Goal: Find specific page/section: Find specific page/section

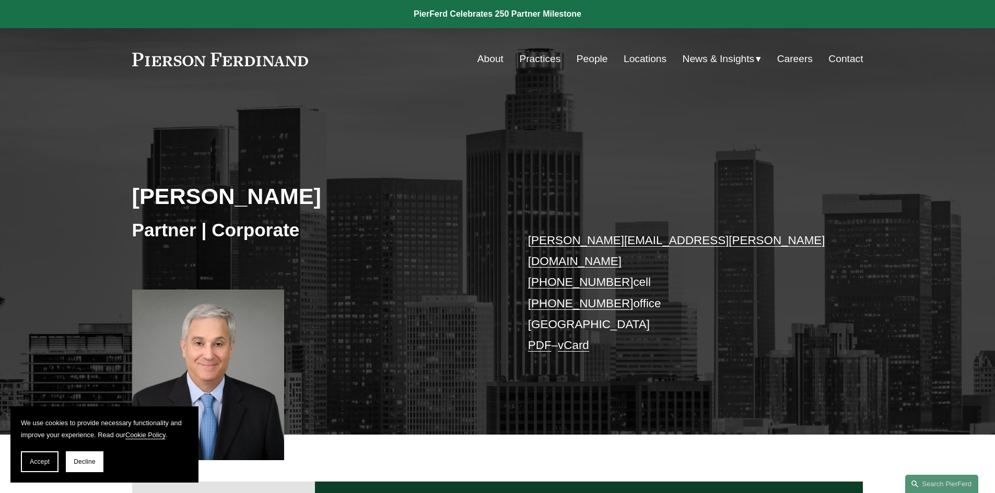
click at [638, 53] on link "Locations" at bounding box center [644, 59] width 43 height 20
click at [828, 58] on nav "About Practices People Locations News & Insights News Insights Blogs Careers Co…" at bounding box center [670, 59] width 386 height 20
click at [839, 61] on link "Contact" at bounding box center [845, 59] width 34 height 20
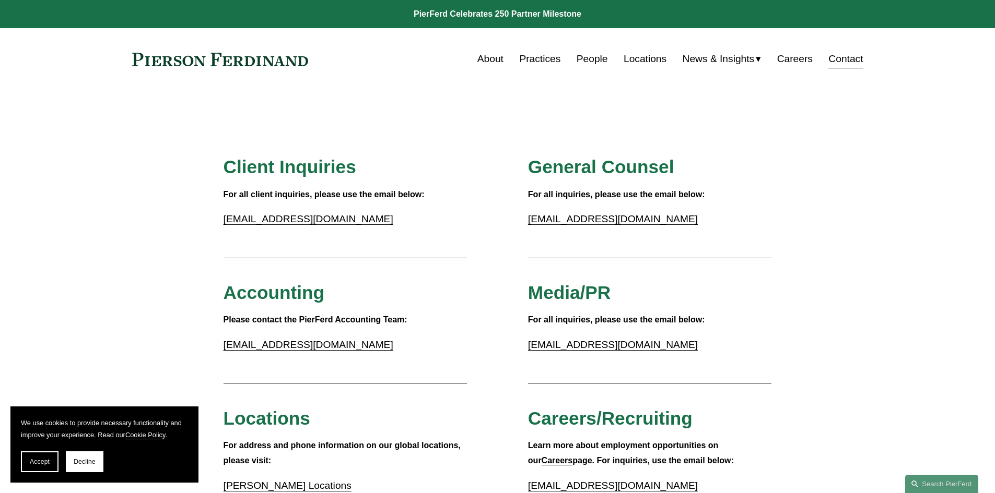
click at [629, 59] on link "Locations" at bounding box center [644, 59] width 43 height 20
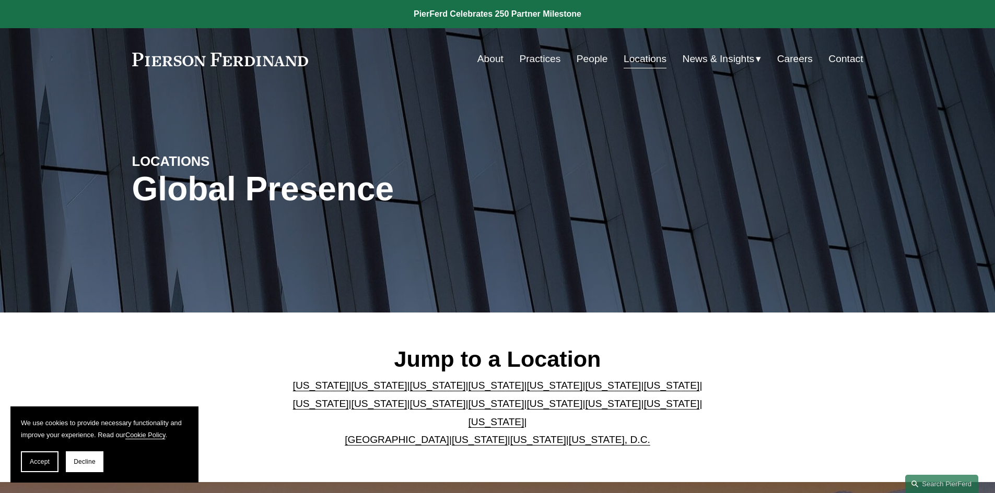
click at [468, 409] on link "[US_STATE]" at bounding box center [496, 403] width 56 height 11
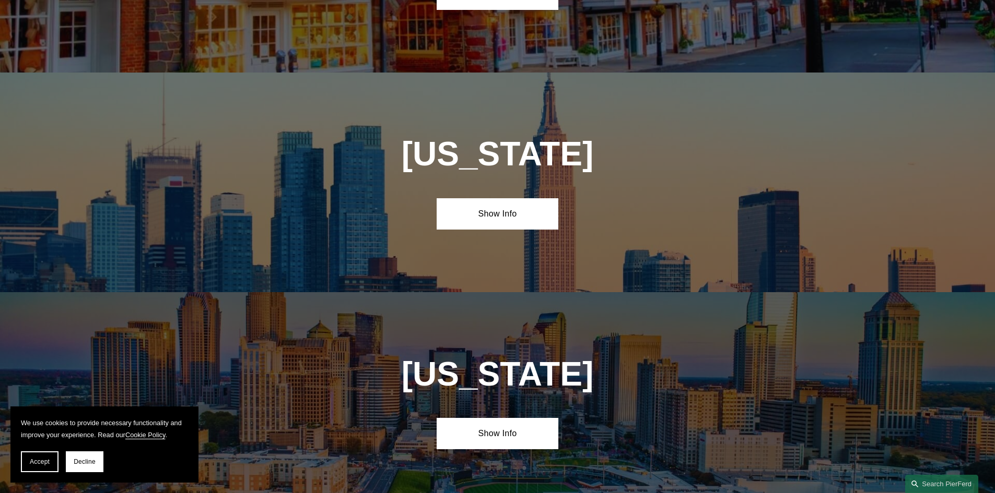
scroll to position [2676, 0]
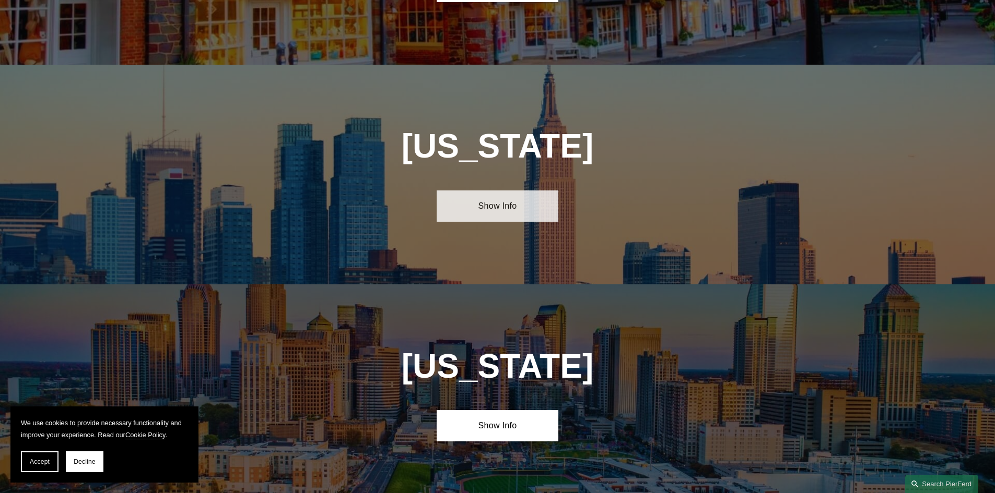
click at [531, 191] on link "Show Info" at bounding box center [498, 206] width 122 height 31
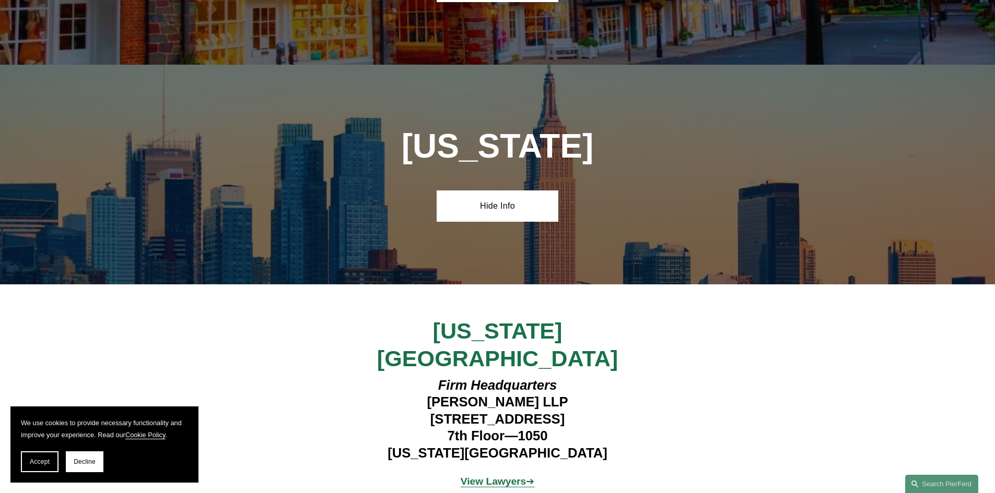
click at [510, 476] on strong "View Lawyers" at bounding box center [494, 481] width 66 height 11
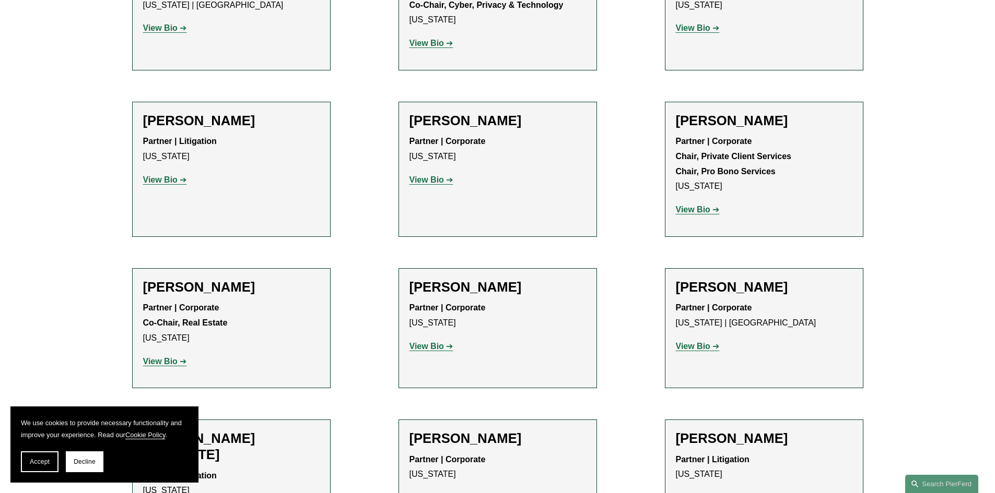
scroll to position [3373, 0]
